Goal: Download file/media

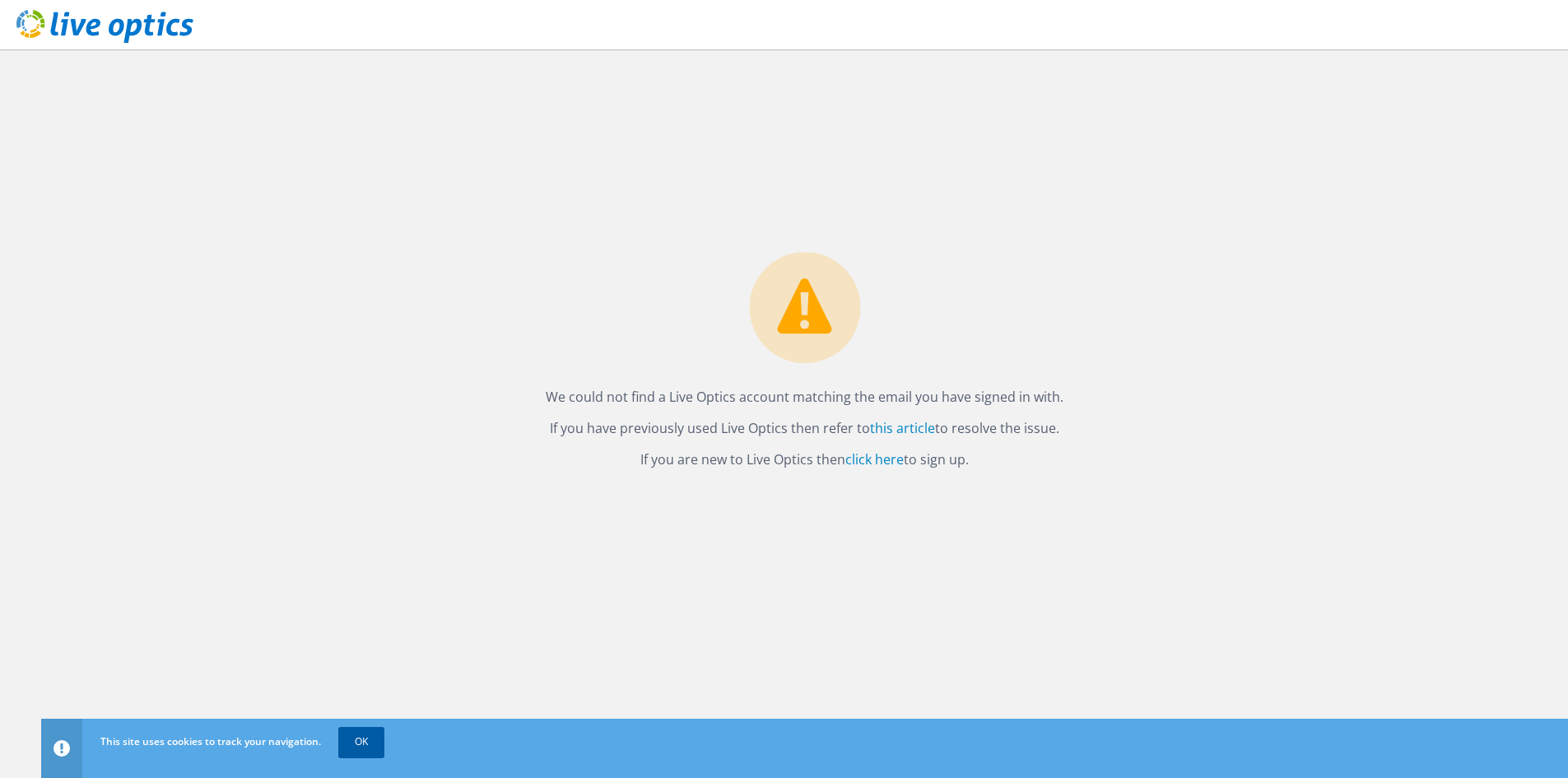
click at [369, 740] on link "OK" at bounding box center [361, 742] width 46 height 29
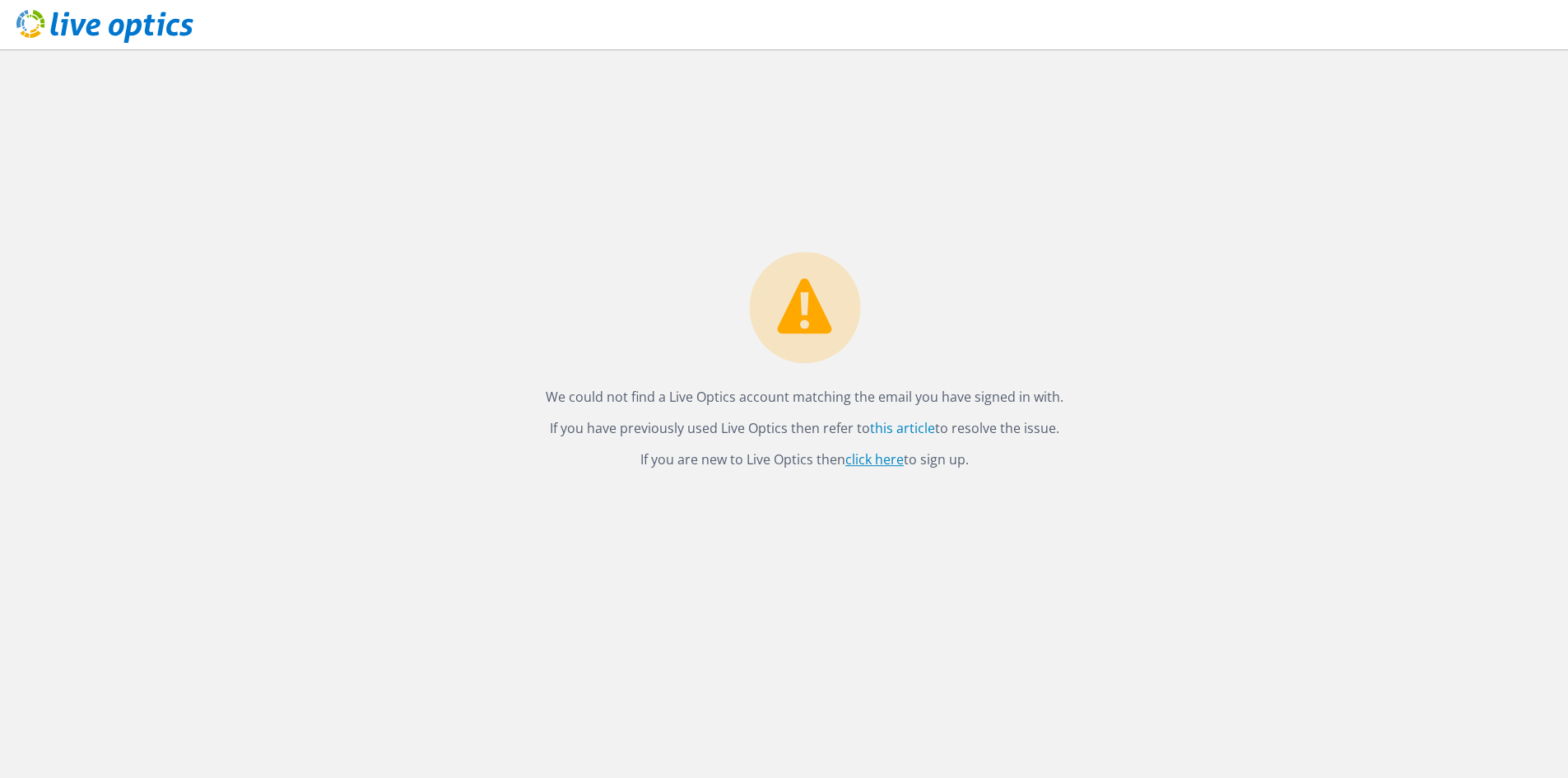
click at [870, 458] on link "click here" at bounding box center [874, 460] width 59 height 18
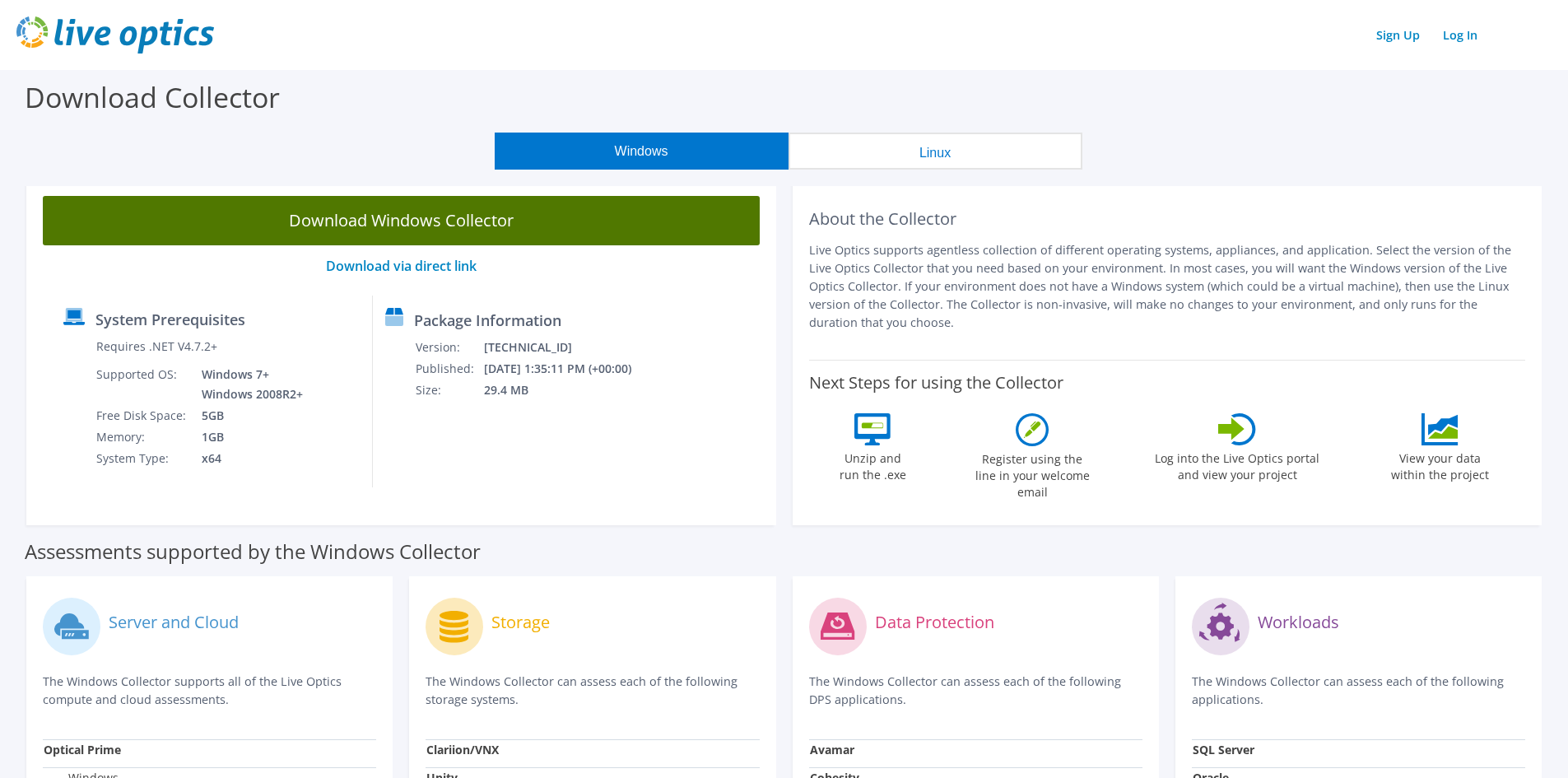
click at [475, 217] on link "Download Windows Collector" at bounding box center [402, 221] width 717 height 50
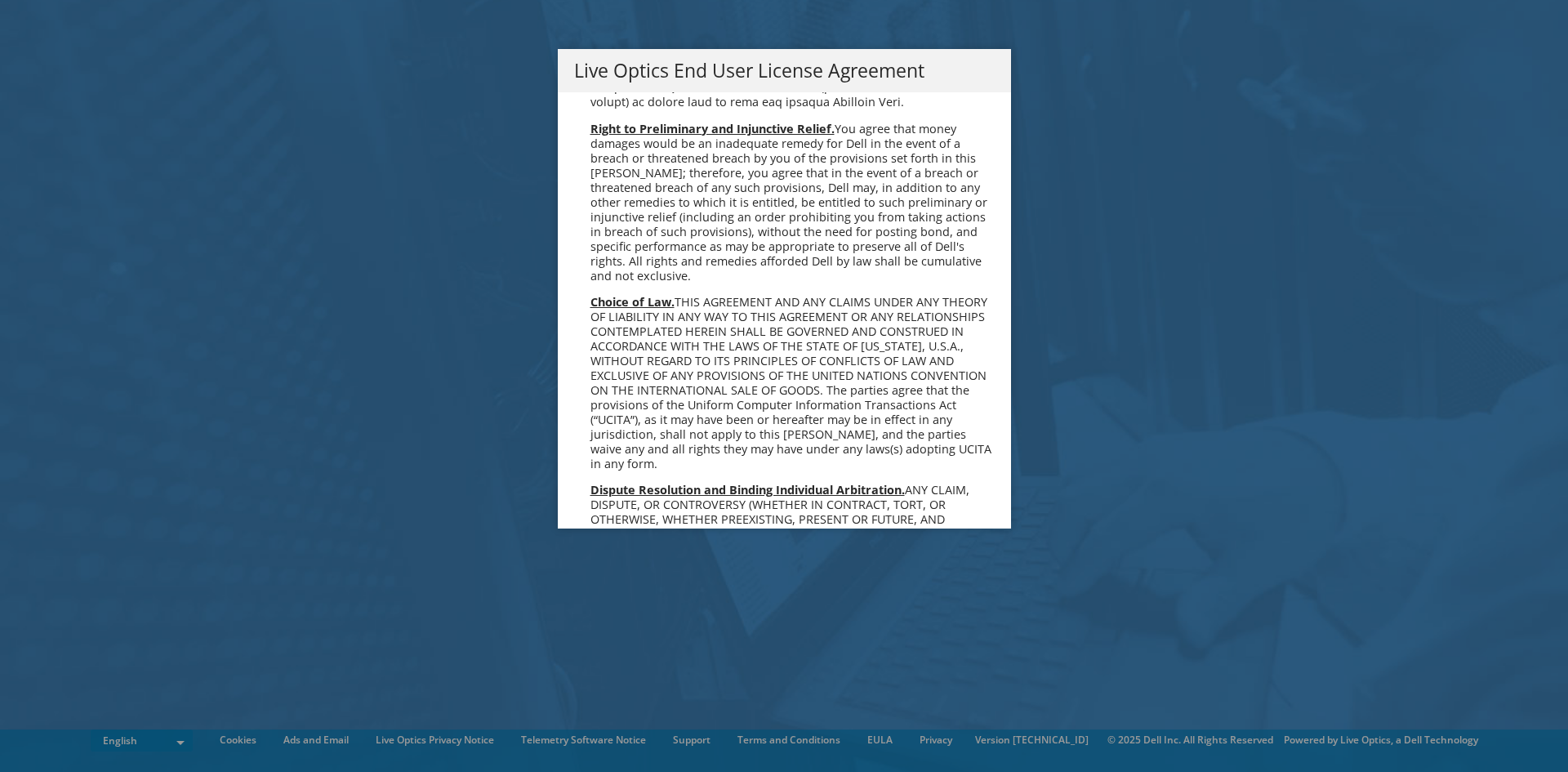
scroll to position [6178, 0]
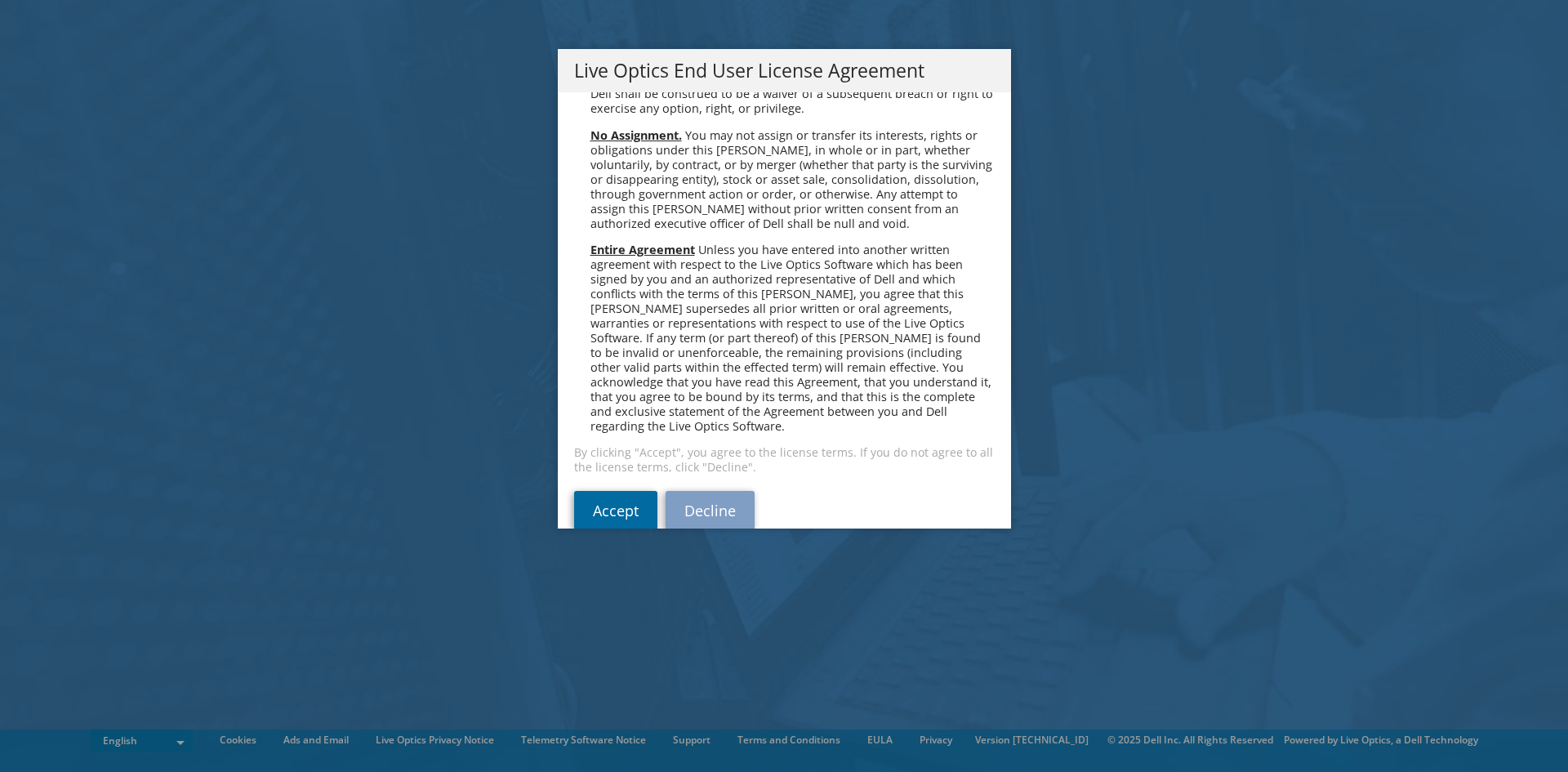
click at [627, 491] on link "Accept" at bounding box center [615, 510] width 83 height 39
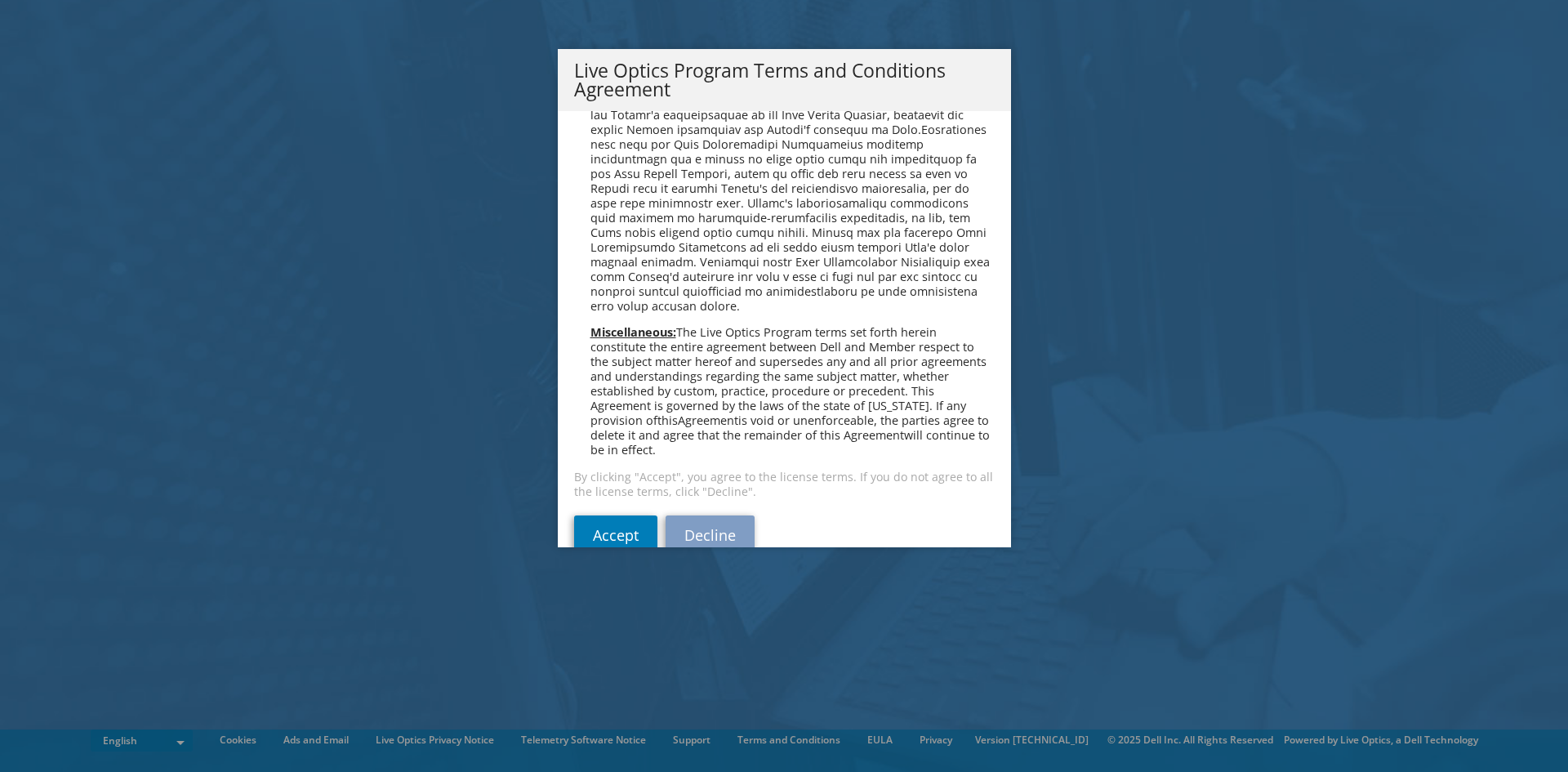
scroll to position [1170, 0]
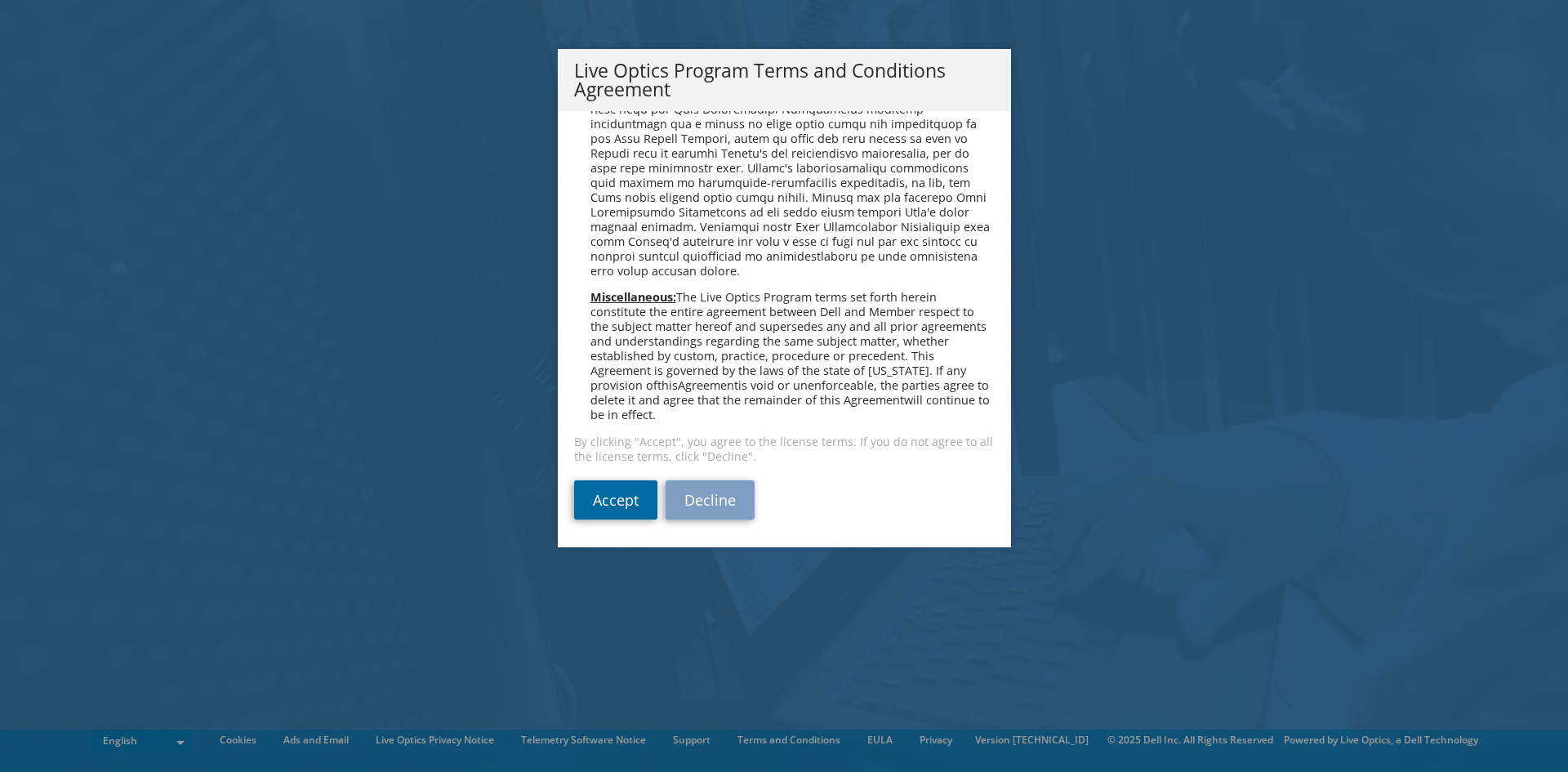
click at [619, 507] on link "Accept" at bounding box center [615, 499] width 83 height 39
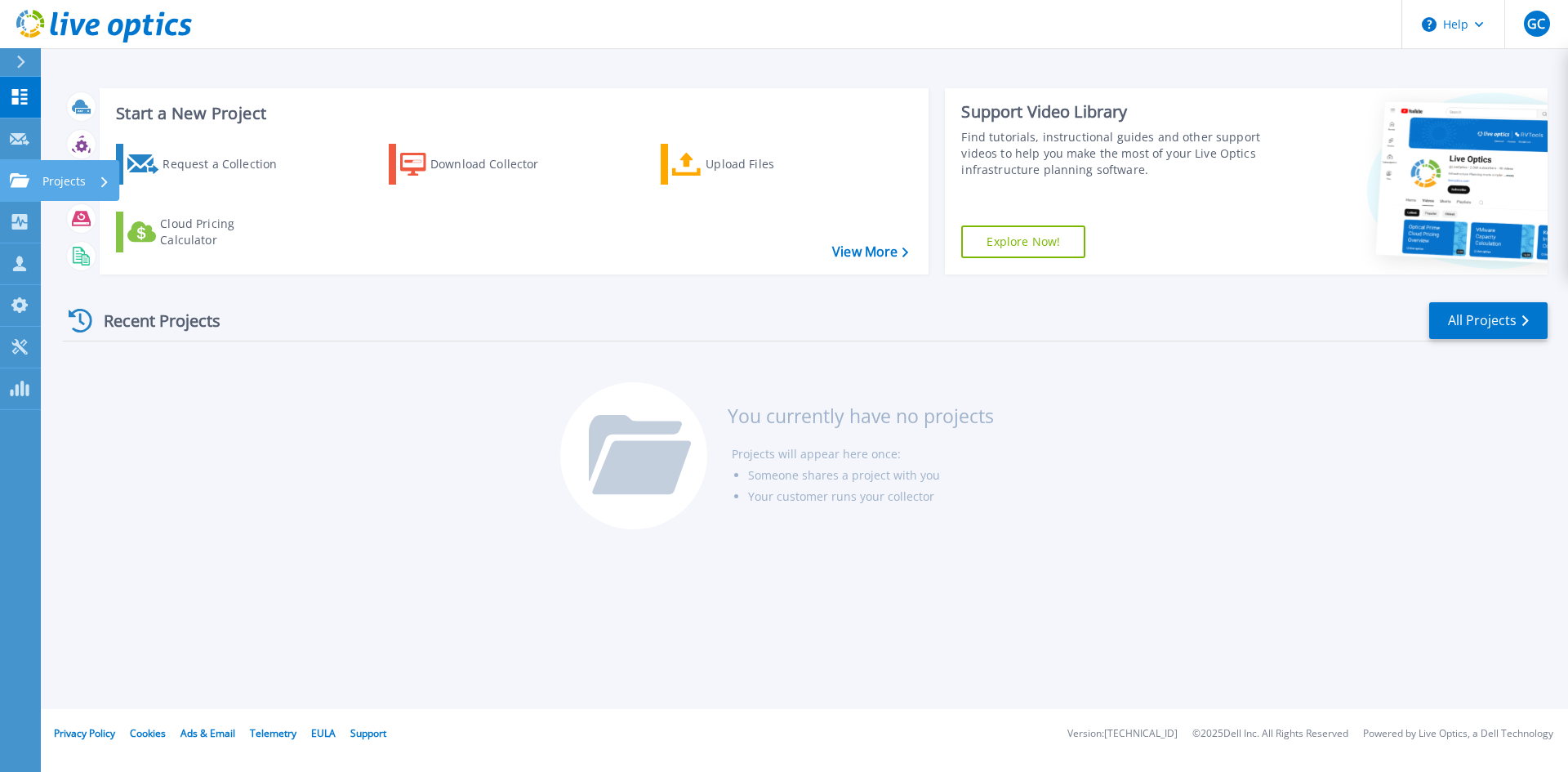
click at [27, 180] on icon at bounding box center [19, 180] width 19 height 14
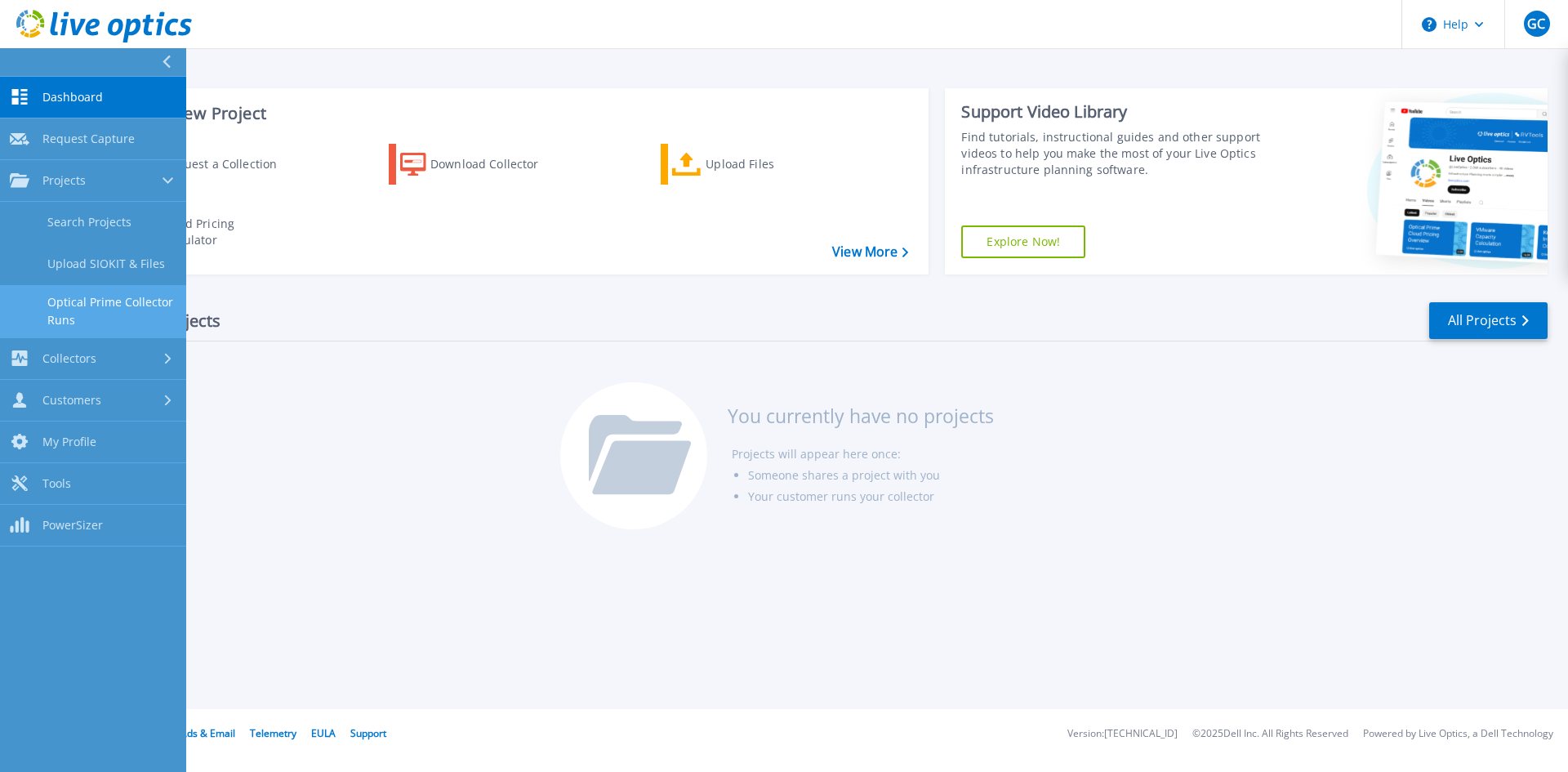
click at [102, 316] on link "Optical Prime Collector Runs" at bounding box center [93, 310] width 186 height 52
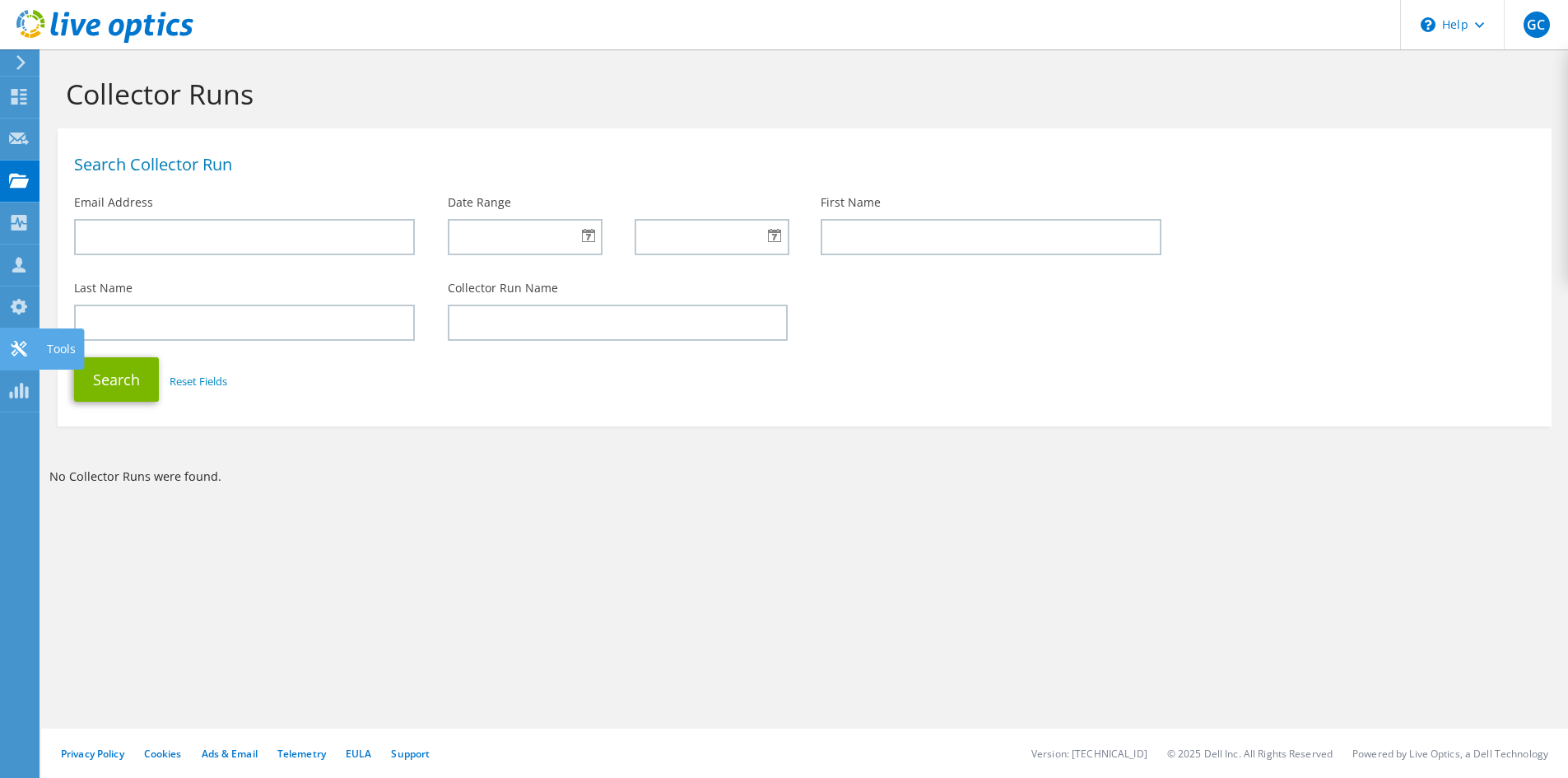
click at [28, 355] on icon at bounding box center [18, 349] width 19 height 16
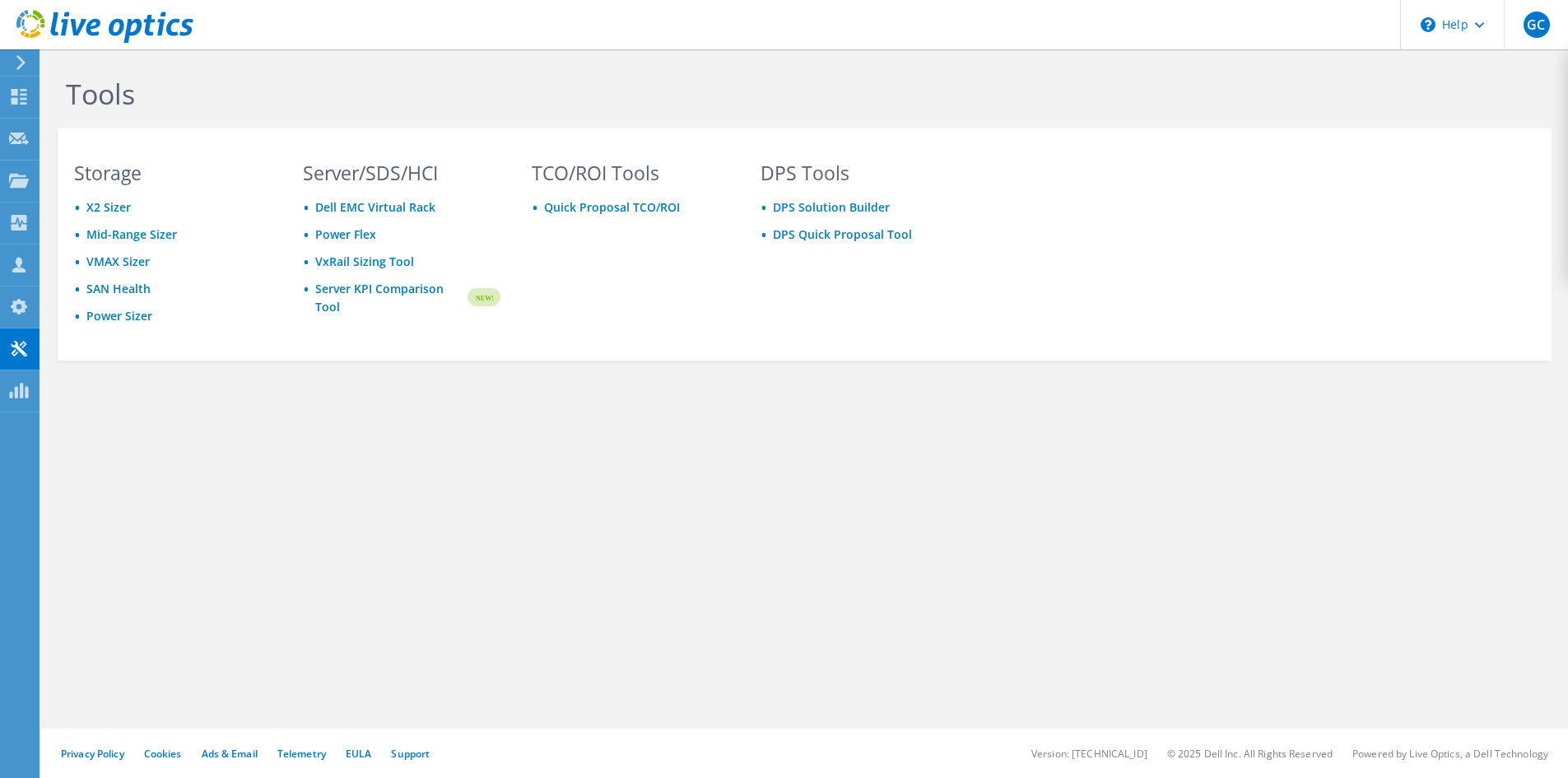
click at [22, 63] on icon at bounding box center [20, 63] width 12 height 15
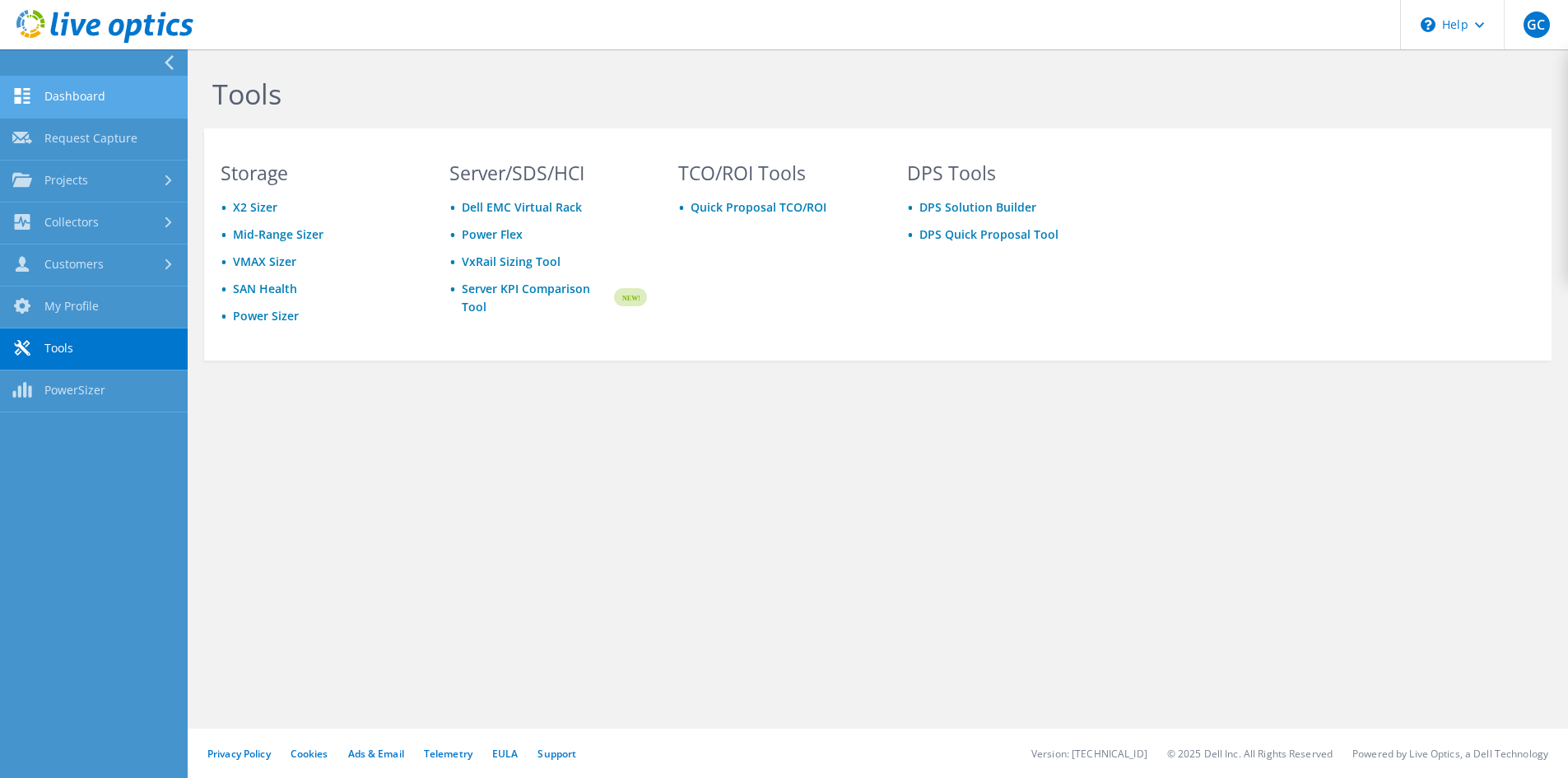
click at [83, 103] on link "Dashboard" at bounding box center [94, 97] width 187 height 42
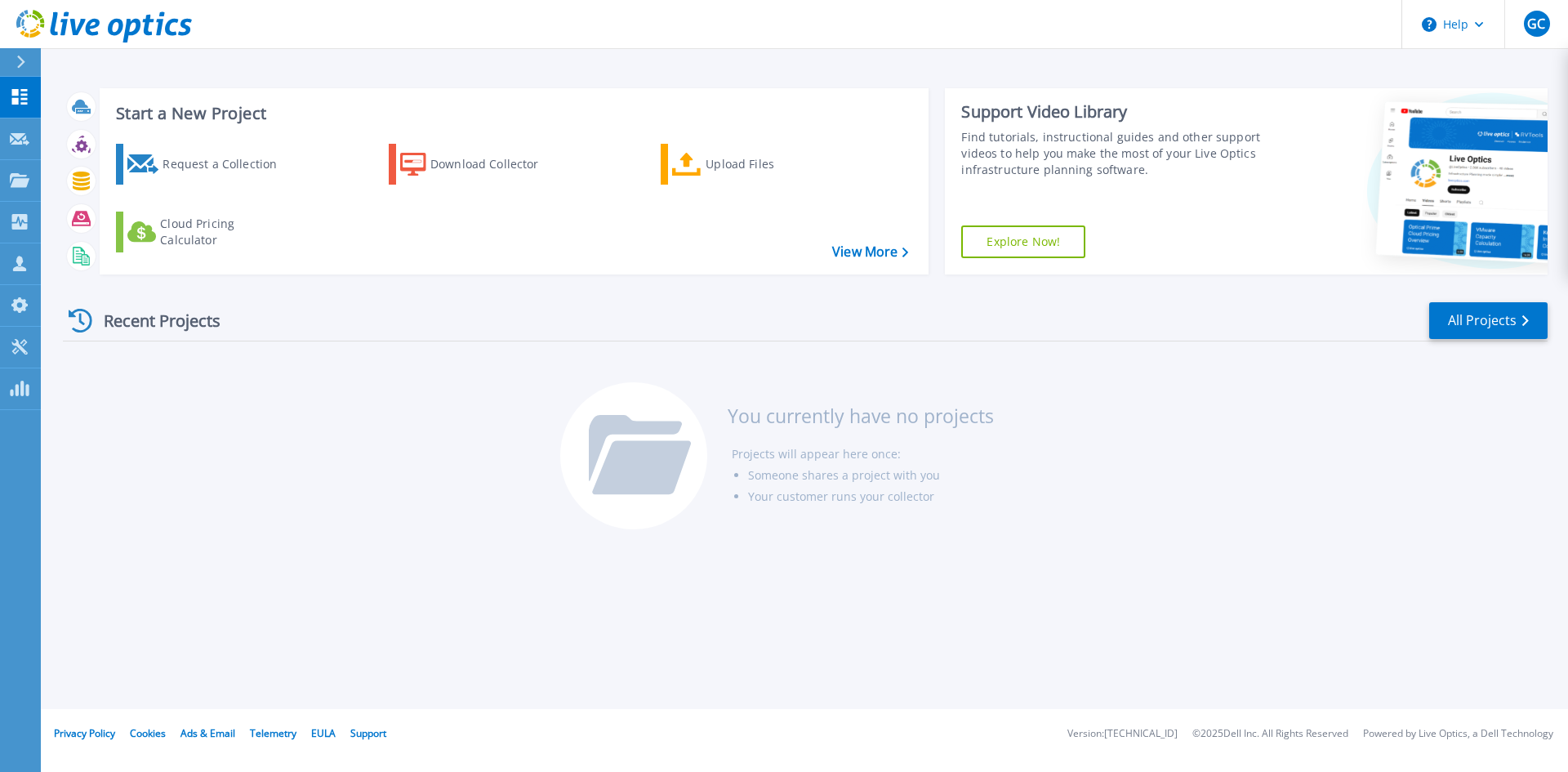
click at [27, 57] on div at bounding box center [27, 62] width 26 height 27
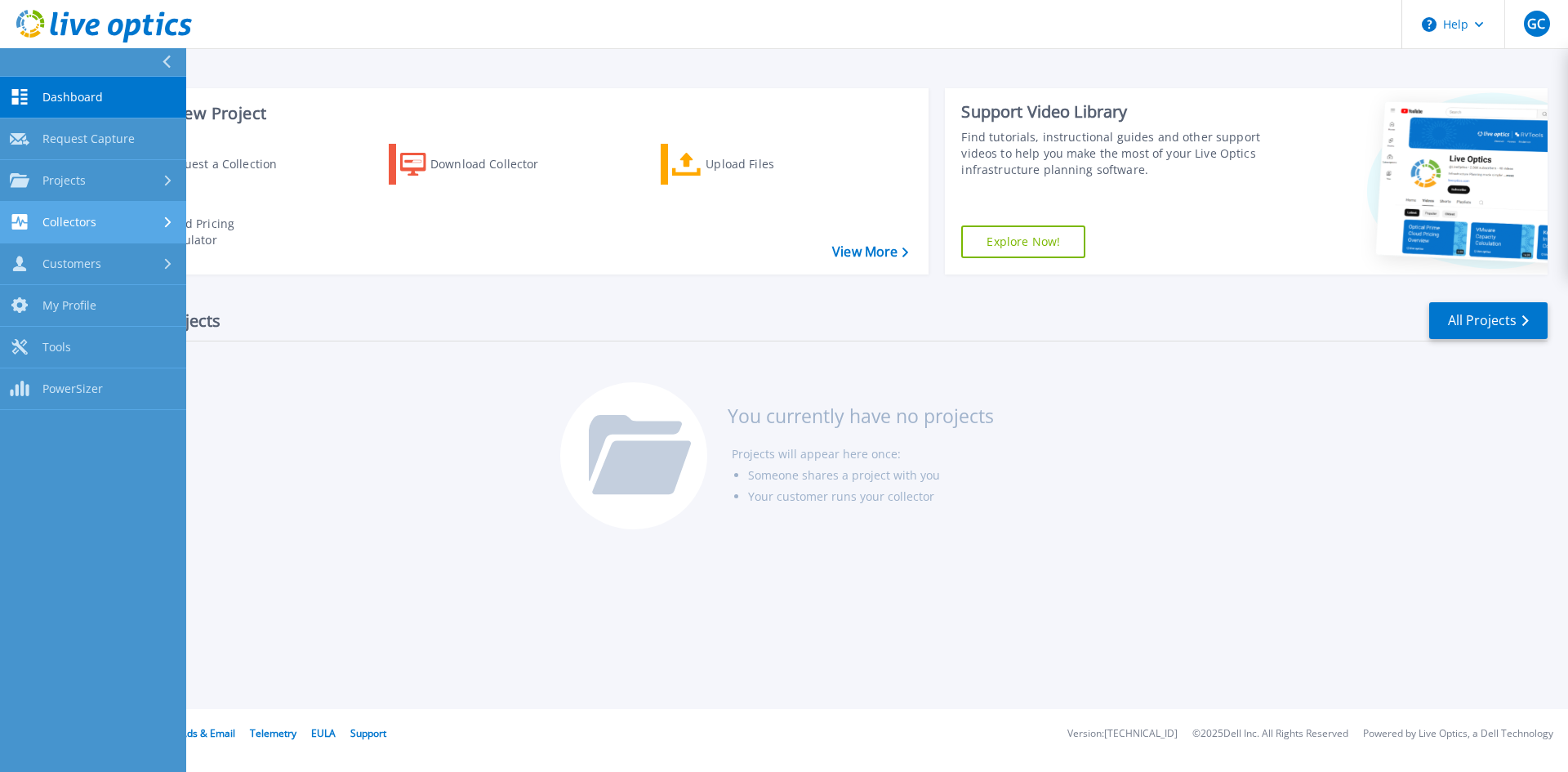
click at [112, 223] on div "Collectors" at bounding box center [93, 222] width 167 height 16
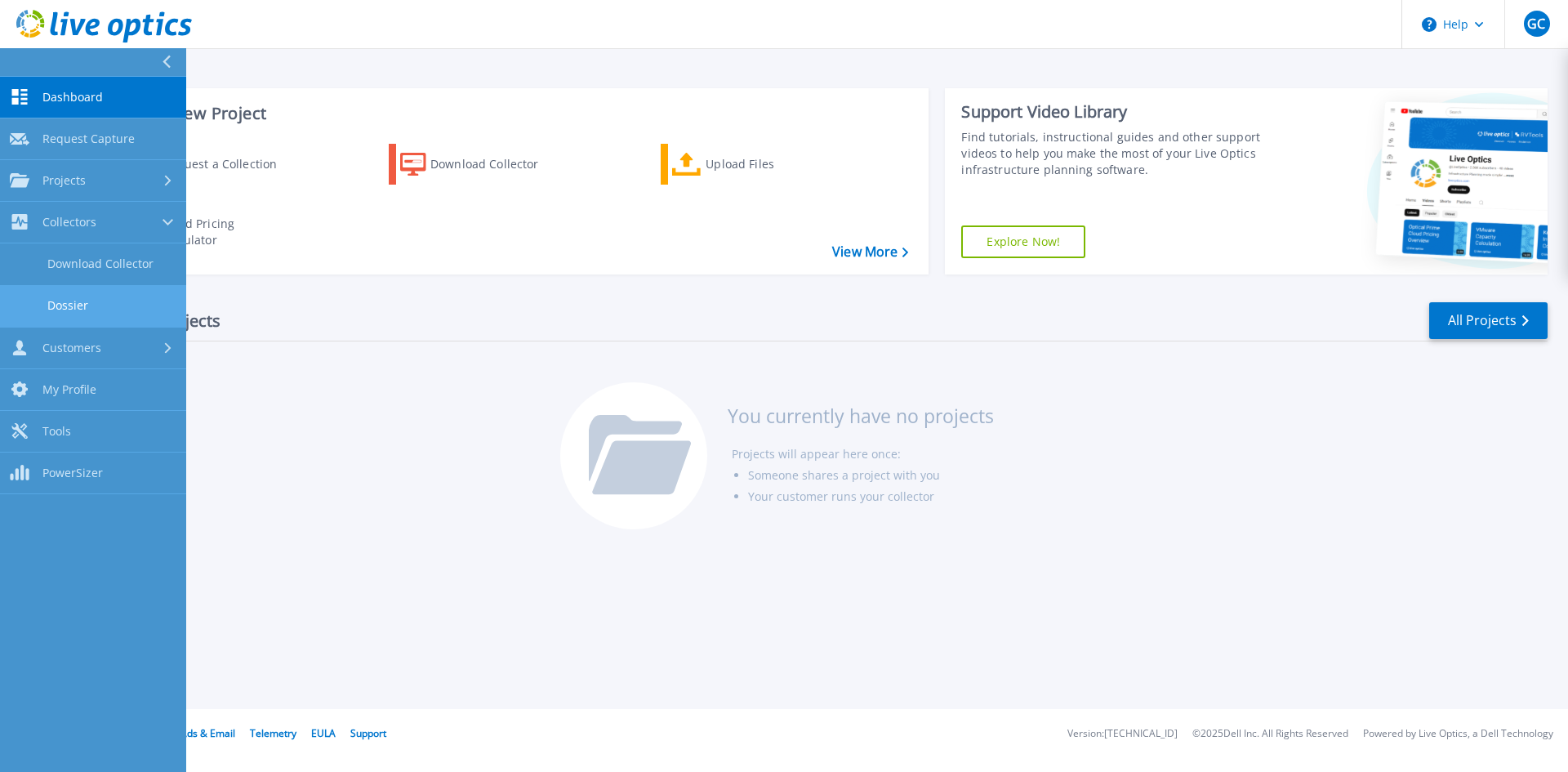
click at [91, 304] on link "Dossier" at bounding box center [93, 306] width 186 height 42
